Goal: Information Seeking & Learning: Learn about a topic

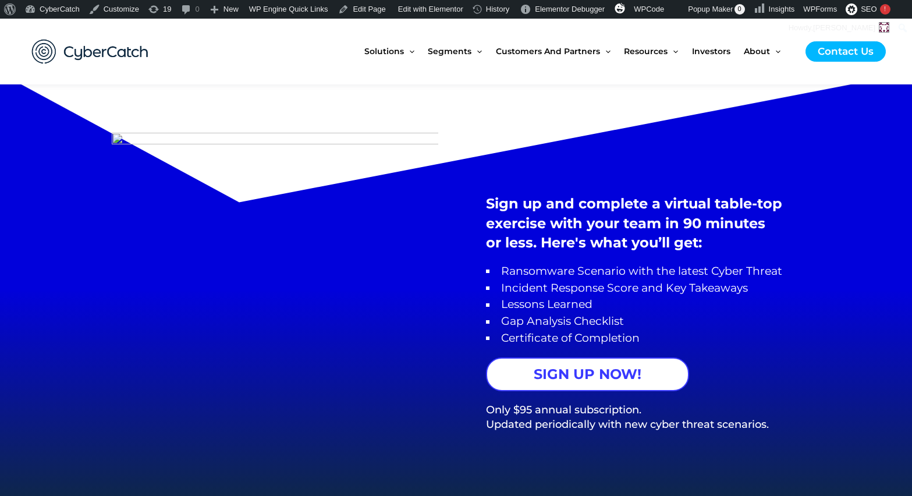
scroll to position [894, 0]
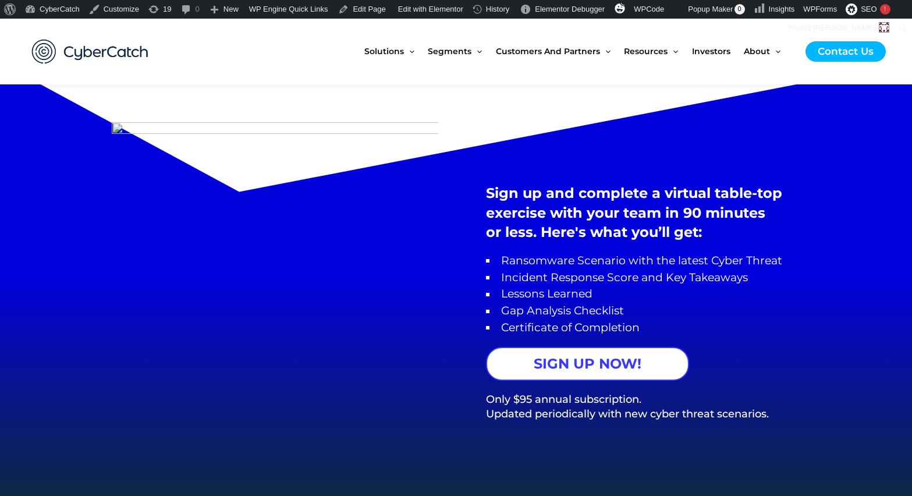
click at [369, 126] on img at bounding box center [275, 293] width 327 height 343
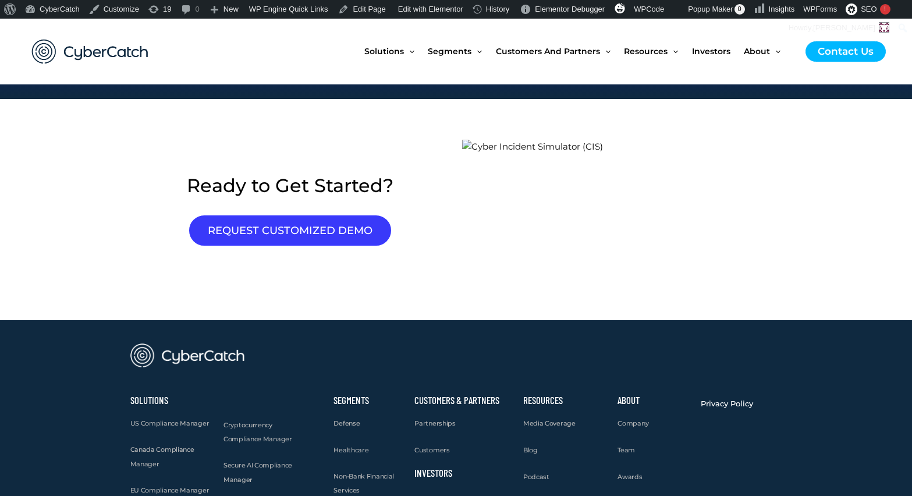
scroll to position [1300, 0]
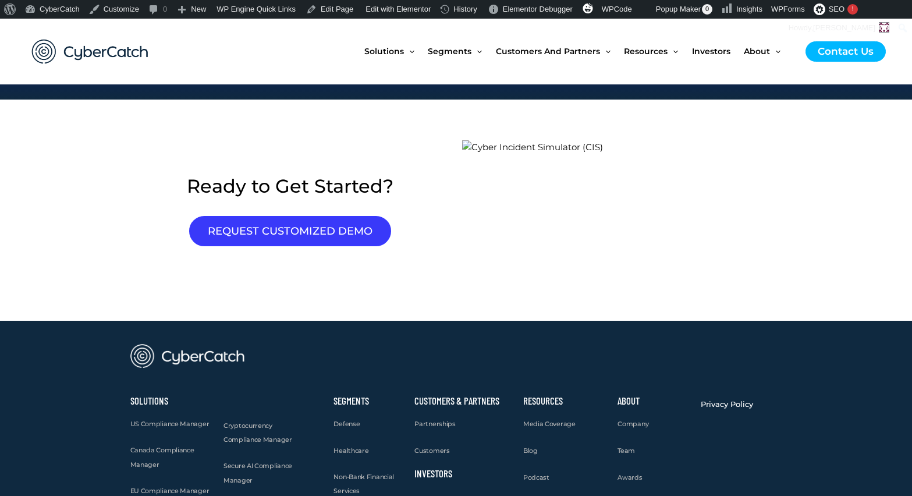
scroll to position [1339, 0]
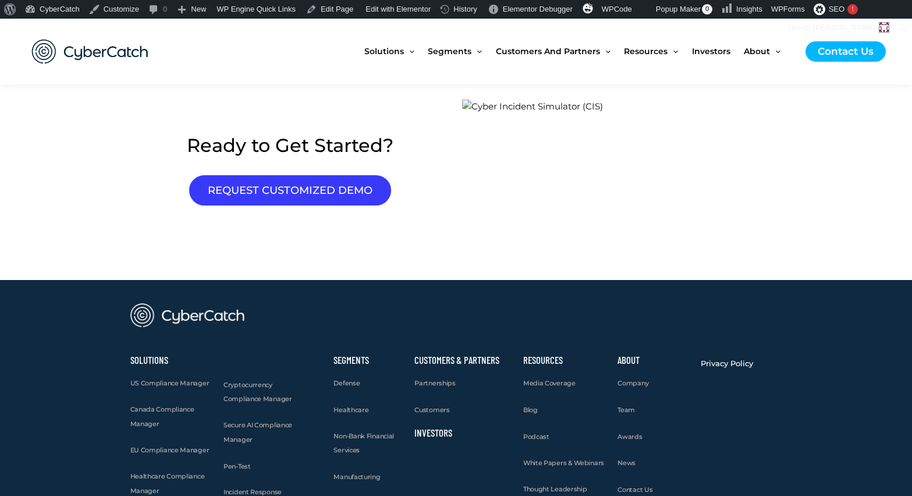
drag, startPoint x: 554, startPoint y: 105, endPoint x: 735, endPoint y: 215, distance: 212.4
click at [737, 215] on div at bounding box center [622, 170] width 320 height 140
drag, startPoint x: 509, startPoint y: 136, endPoint x: 748, endPoint y: 214, distance: 251.9
click at [748, 214] on div at bounding box center [622, 170] width 320 height 140
drag, startPoint x: 463, startPoint y: 103, endPoint x: 604, endPoint y: 208, distance: 175.6
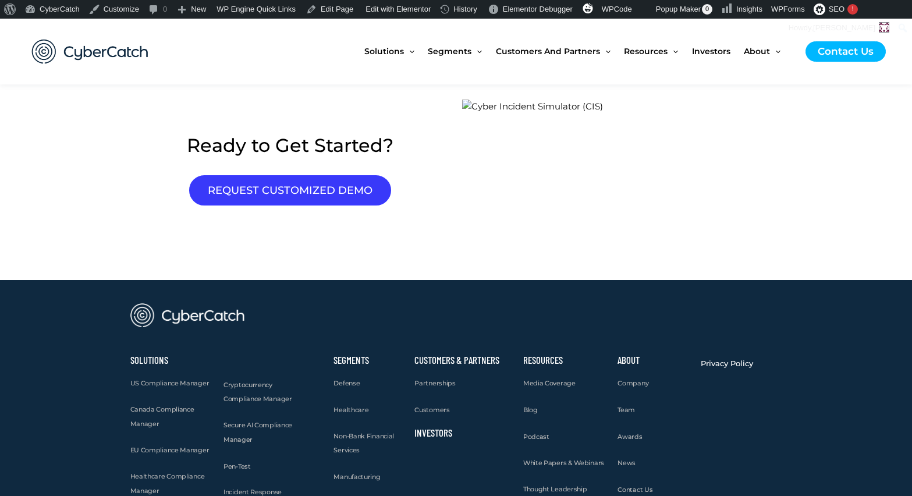
click at [607, 208] on img at bounding box center [581, 170] width 238 height 140
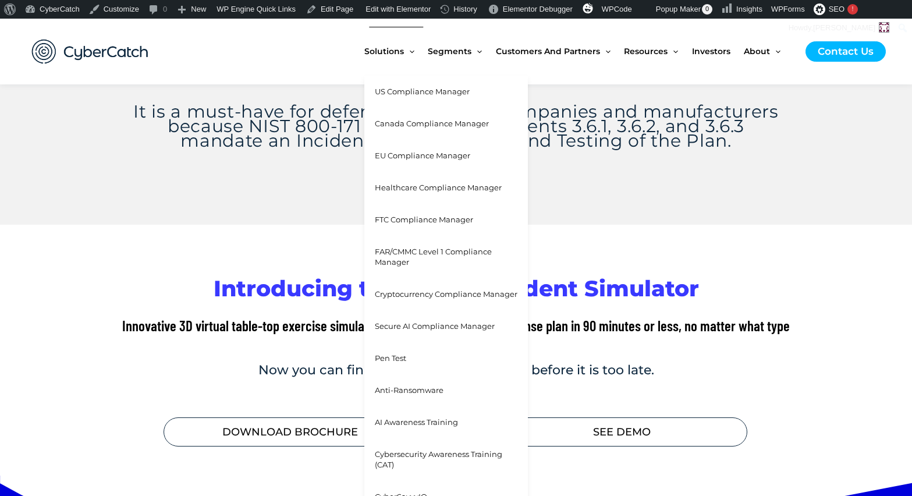
scroll to position [488, 0]
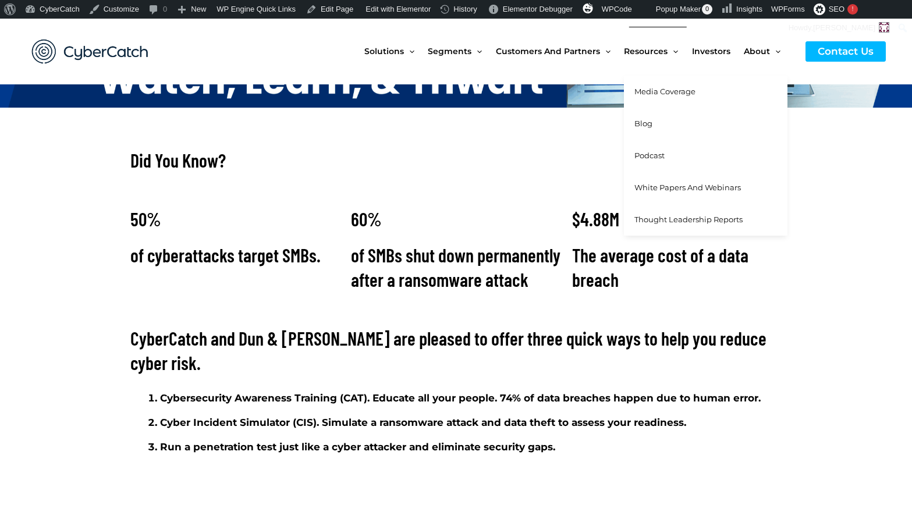
click at [654, 217] on span "Thought Leadership Reports" at bounding box center [689, 219] width 108 height 9
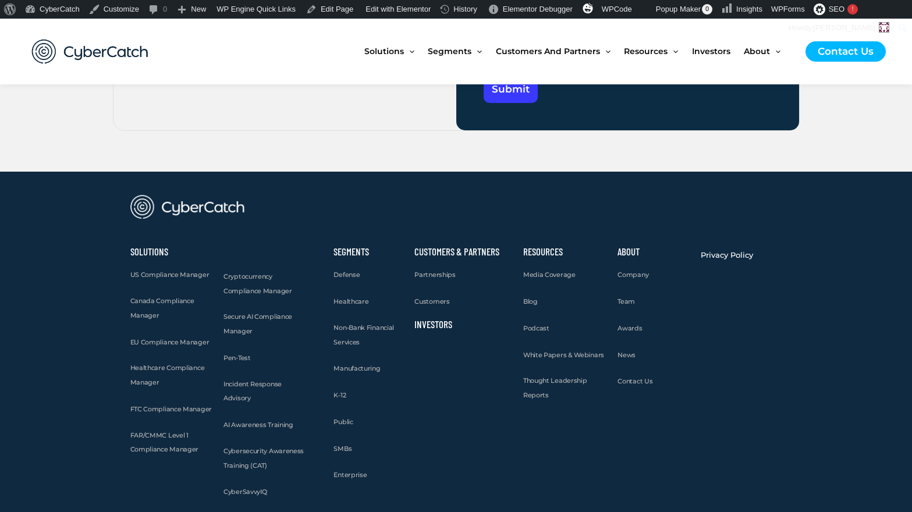
scroll to position [3704, 0]
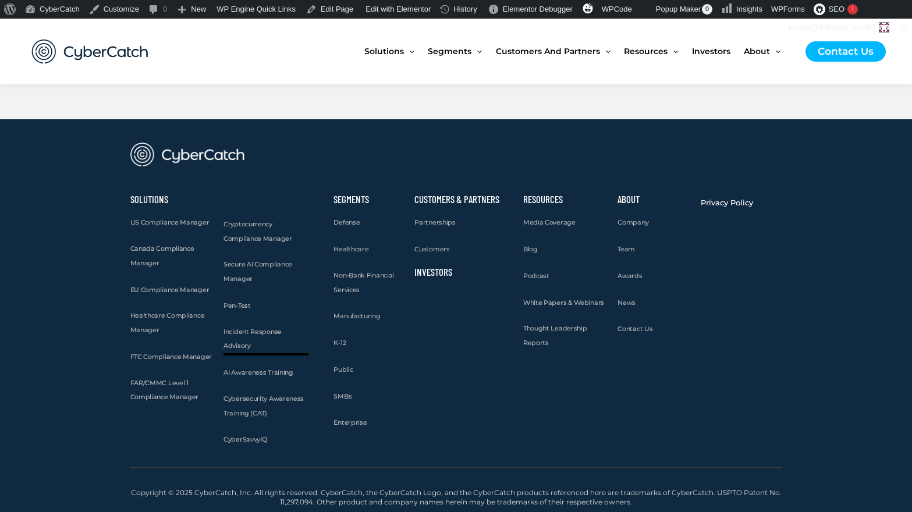
click at [253, 337] on link "Incident Response Advisory" at bounding box center [266, 339] width 85 height 29
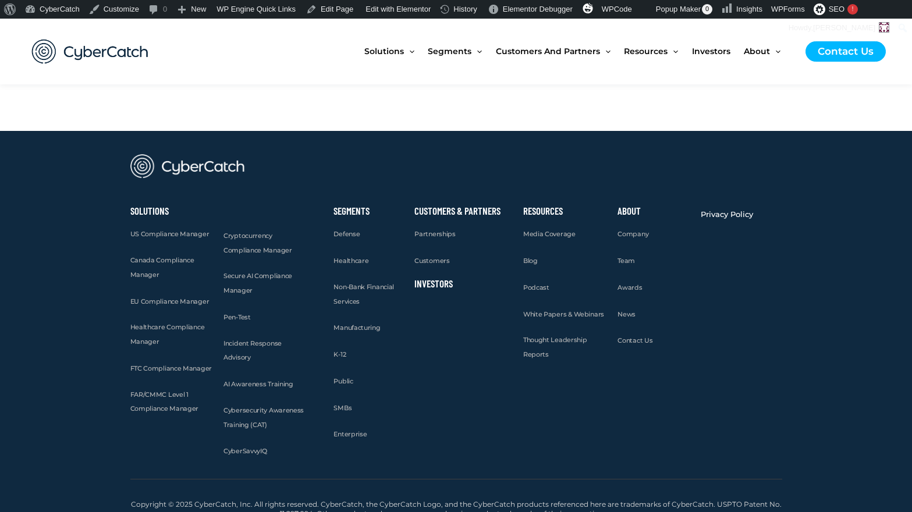
scroll to position [2086, 0]
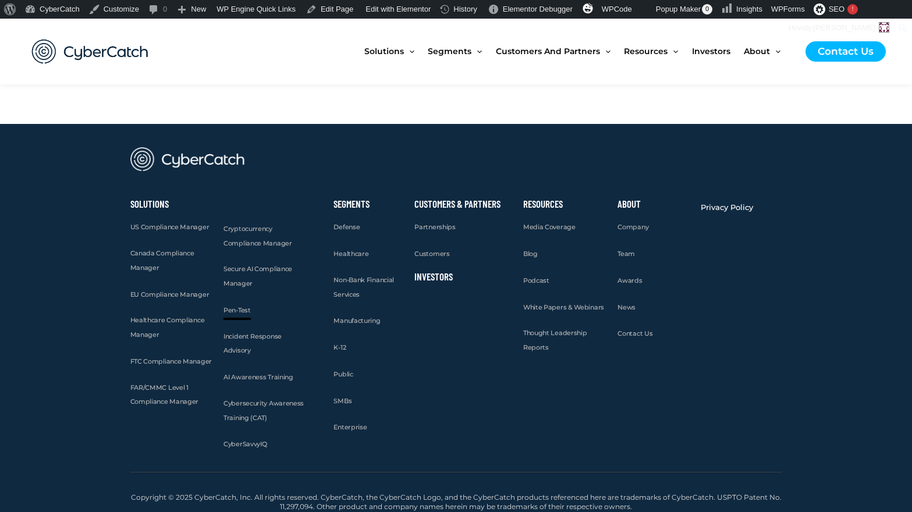
click at [244, 306] on span "Pen-Test" at bounding box center [237, 310] width 27 height 8
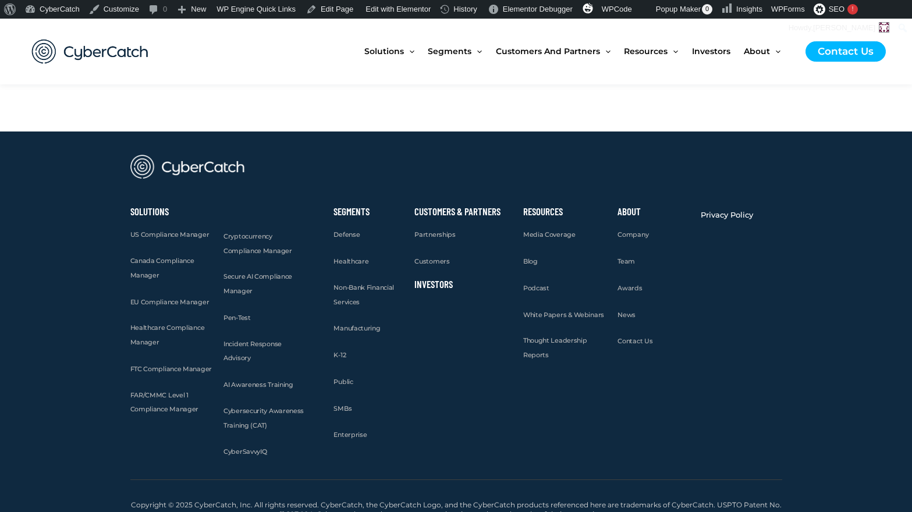
scroll to position [2423, 0]
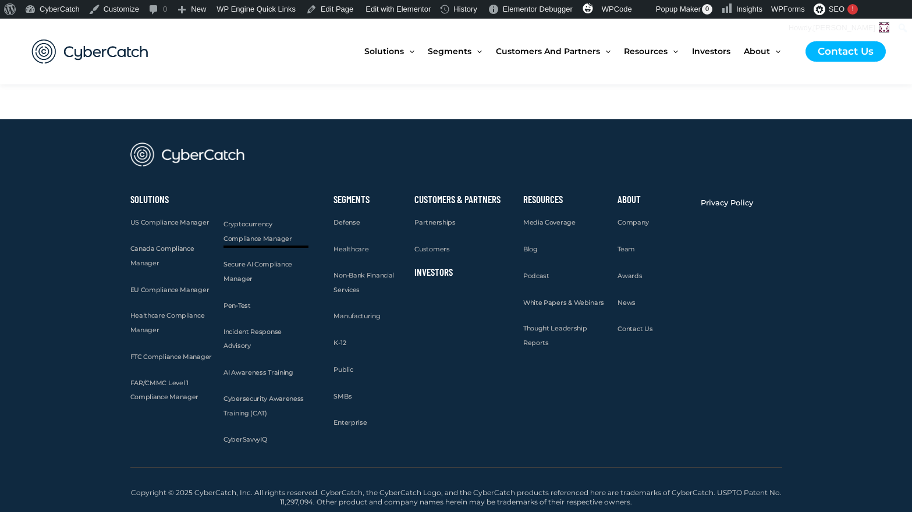
click at [252, 234] on span "Cryptocurrency Compliance Manager" at bounding box center [258, 231] width 69 height 23
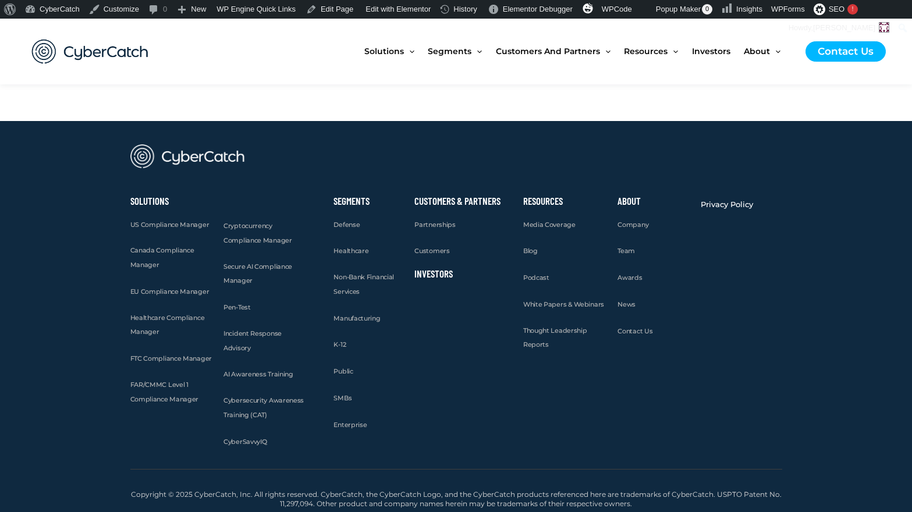
scroll to position [3228, 0]
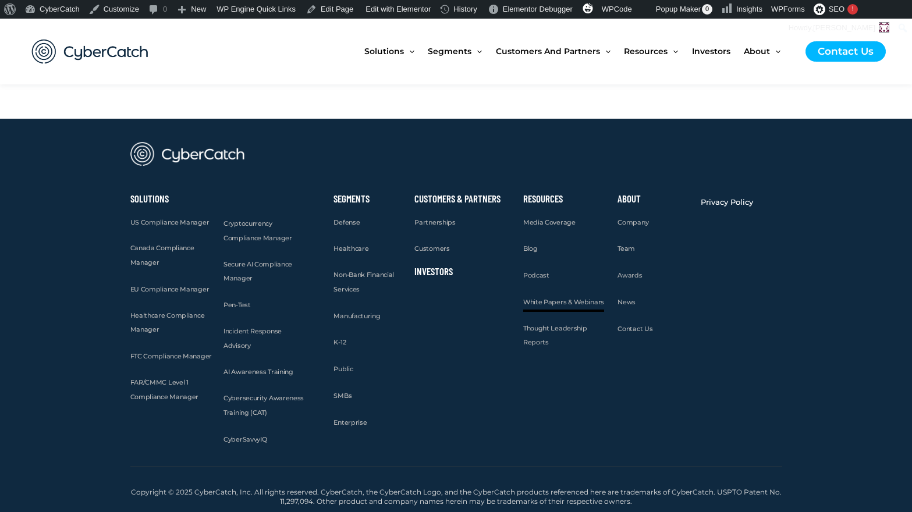
click at [562, 305] on span "White Papers & Webinars" at bounding box center [563, 302] width 81 height 8
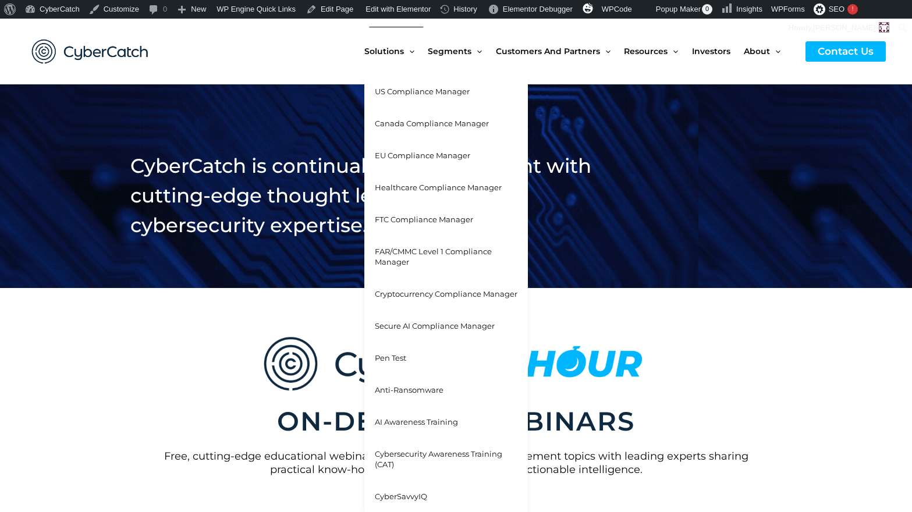
click at [404, 90] on span "US Compliance Manager" at bounding box center [422, 91] width 95 height 9
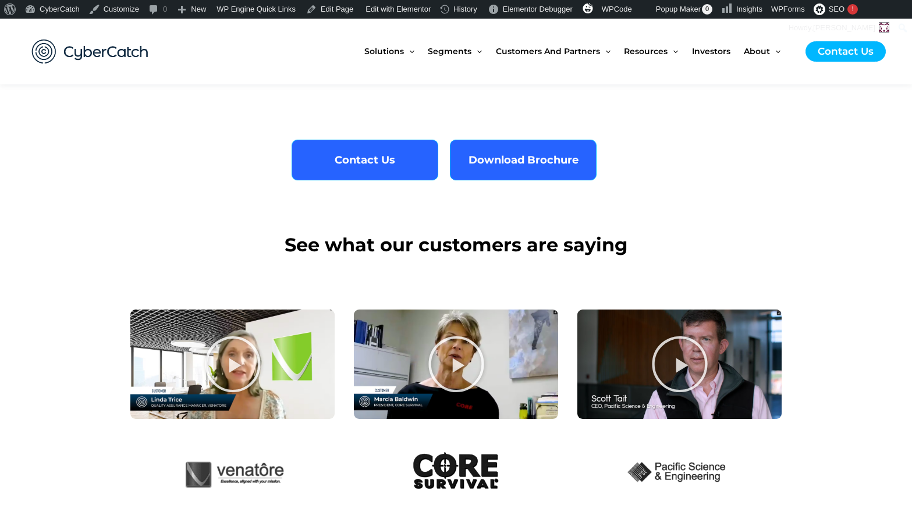
scroll to position [2395, 0]
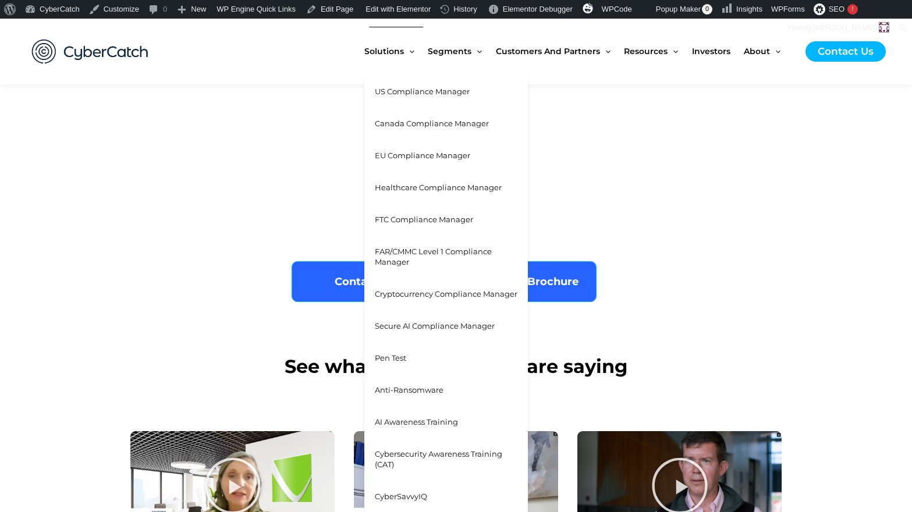
click at [411, 123] on span "Canada Compliance Manager" at bounding box center [432, 123] width 114 height 9
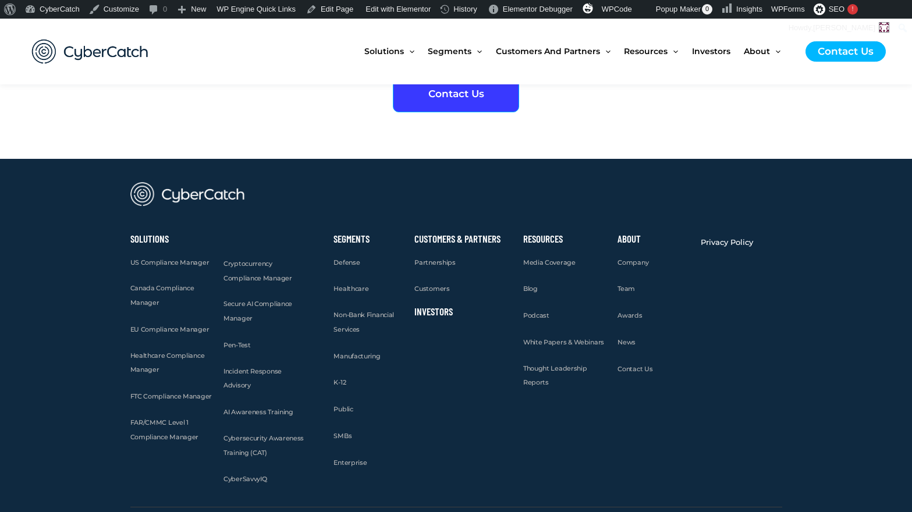
scroll to position [3206, 0]
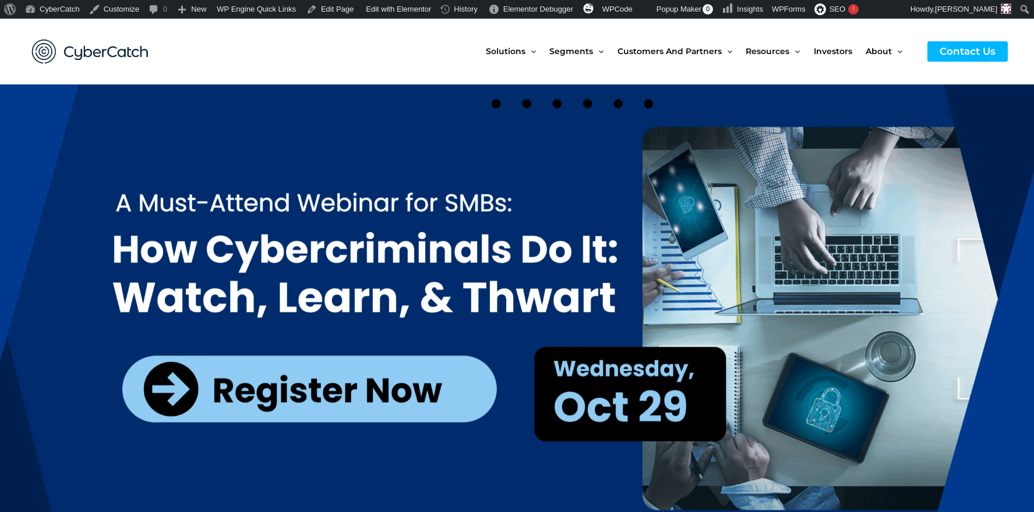
click at [107, 45] on img at bounding box center [90, 51] width 140 height 48
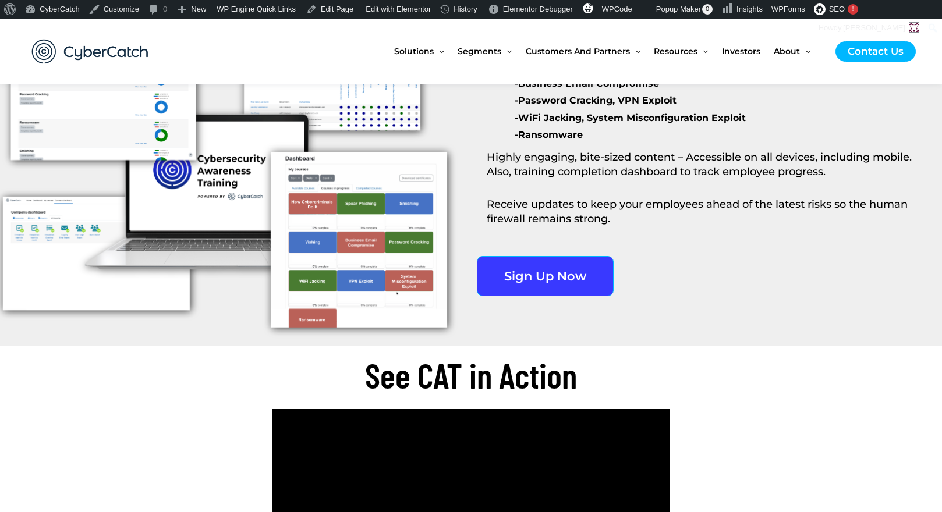
scroll to position [1239, 0]
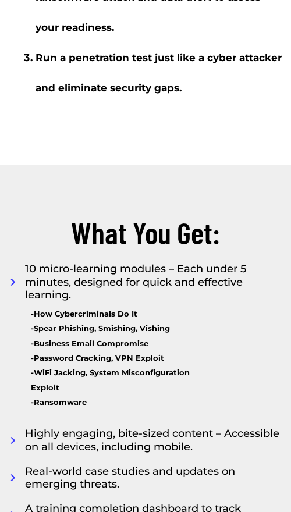
scroll to position [1722, 0]
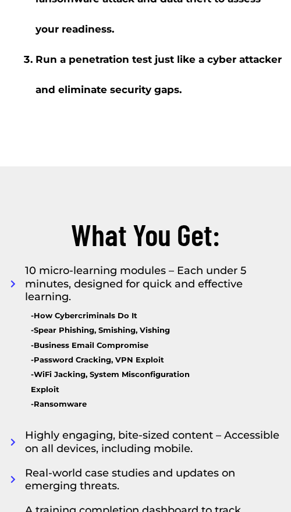
click at [1, 149] on div at bounding box center [145, 146] width 291 height 41
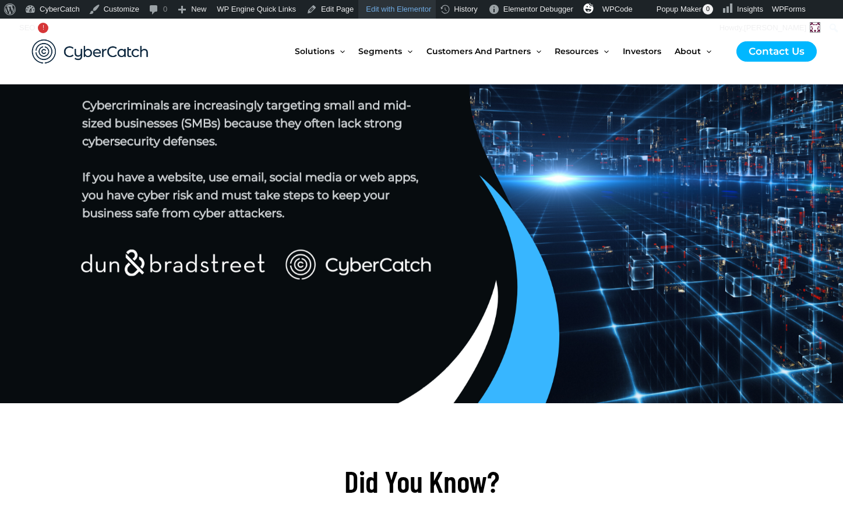
scroll to position [131, 0]
